Goal: Understand process/instructions

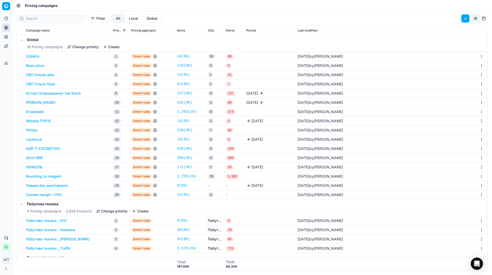
click at [41, 95] on button "Асторі інтернешинал тов Stock" at bounding box center [53, 93] width 55 height 5
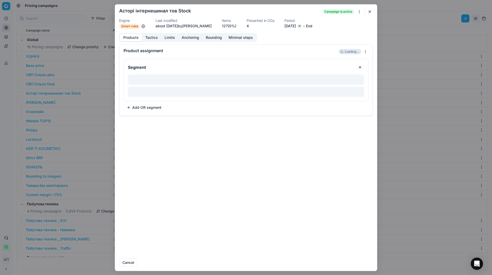
click at [155, 39] on button "Tactics" at bounding box center [151, 37] width 19 height 7
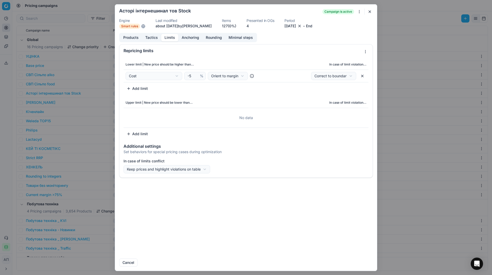
click at [166, 40] on button "Limits" at bounding box center [169, 37] width 17 height 7
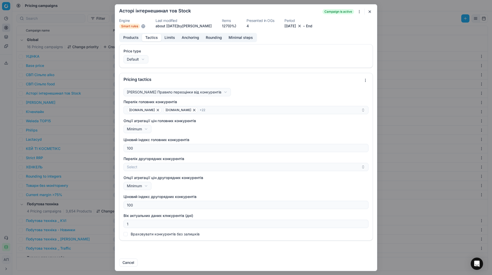
click at [156, 37] on button "Tactics" at bounding box center [151, 37] width 19 height 7
click at [171, 41] on div "Products Tactics Limits Anchoring Rounding Minimal steps" at bounding box center [188, 37] width 138 height 9
click at [169, 38] on button "Limits" at bounding box center [169, 37] width 17 height 7
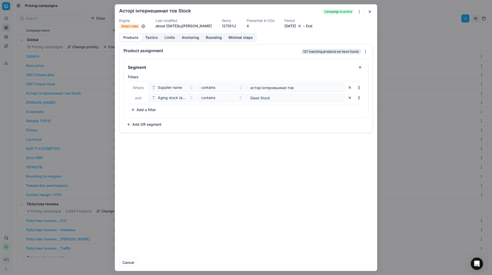
click at [134, 39] on button "Products" at bounding box center [131, 37] width 22 height 7
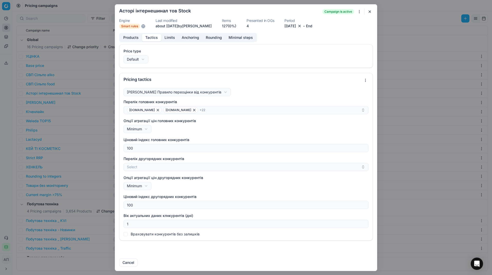
click at [157, 39] on button "Tactics" at bounding box center [151, 37] width 19 height 7
click at [167, 40] on button "Limits" at bounding box center [169, 37] width 17 height 7
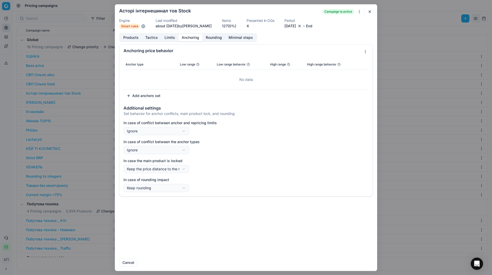
click at [196, 40] on button "Anchoring" at bounding box center [190, 37] width 24 height 7
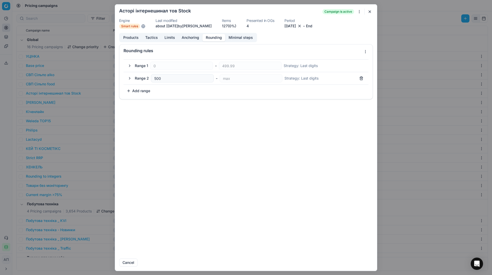
click at [216, 41] on button "Rounding" at bounding box center [213, 37] width 23 height 7
click at [171, 39] on button "Limits" at bounding box center [169, 37] width 17 height 7
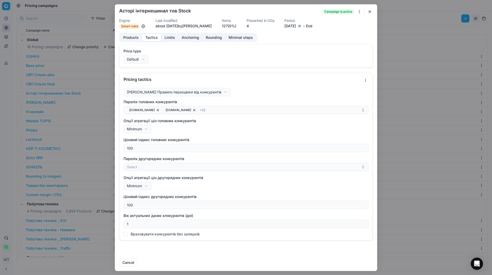
click at [154, 37] on button "Tactics" at bounding box center [151, 37] width 19 height 7
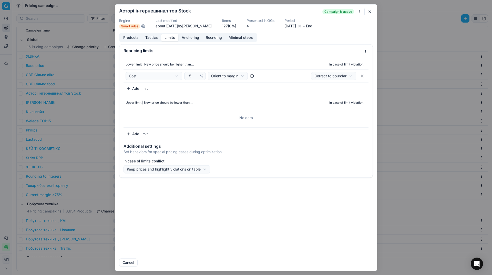
click at [173, 38] on button "Limits" at bounding box center [169, 37] width 17 height 7
